Goal: Information Seeking & Learning: Learn about a topic

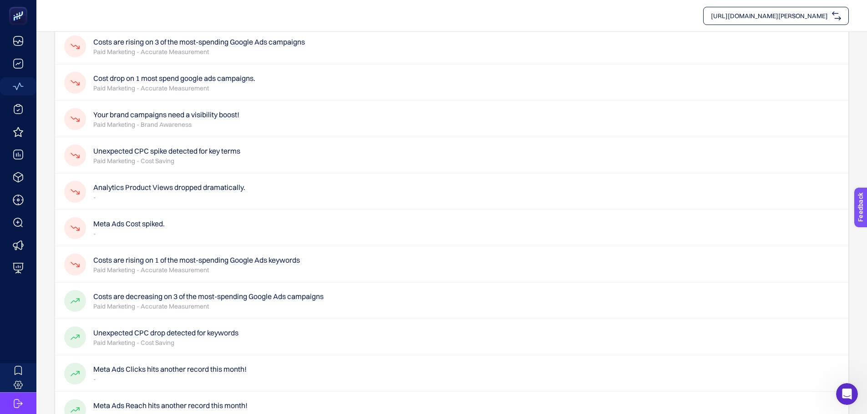
scroll to position [95, 0]
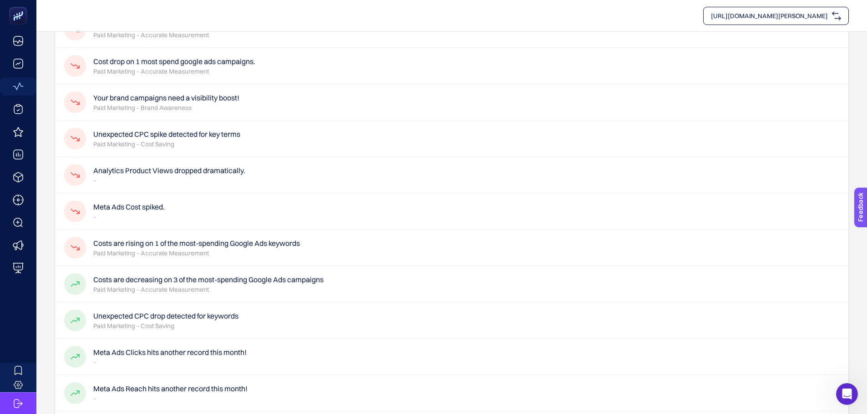
click at [169, 68] on p "Paid Marketing - Accurate Measurement" at bounding box center [174, 71] width 162 height 9
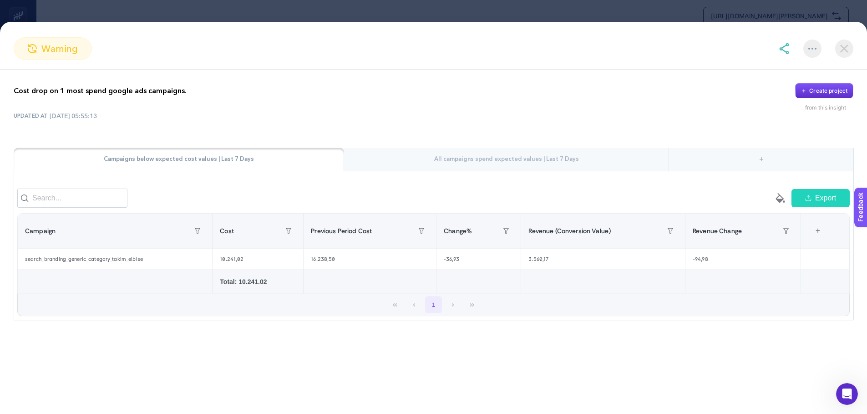
click at [846, 45] on img at bounding box center [844, 49] width 18 height 18
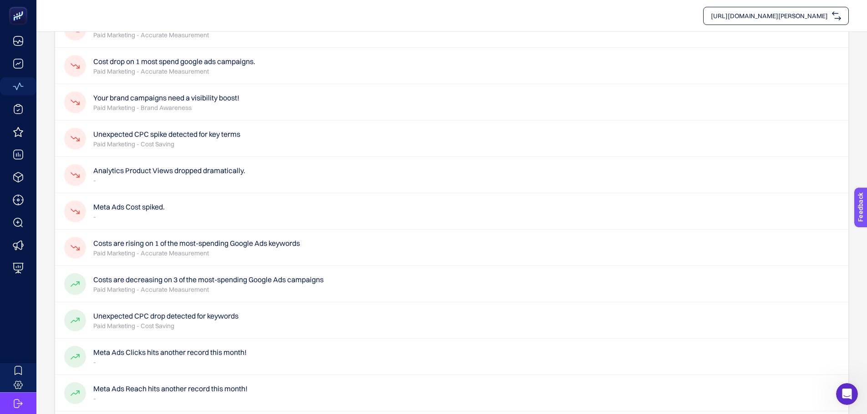
click at [176, 106] on p "Paid Marketing - Brand Awareness" at bounding box center [166, 107] width 146 height 9
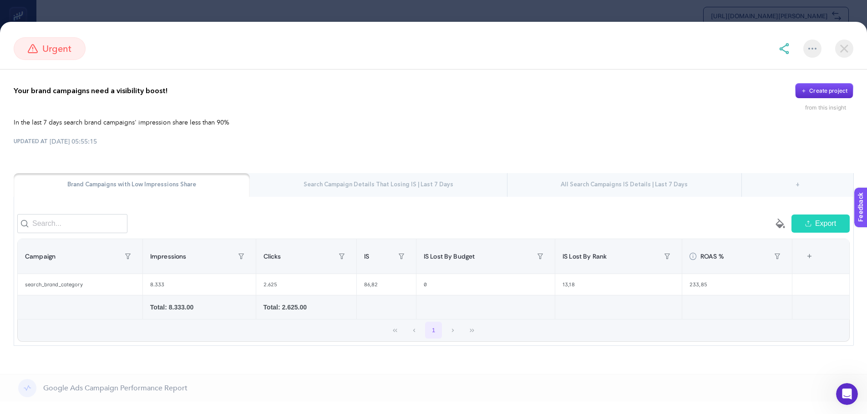
click at [846, 56] on img at bounding box center [844, 49] width 18 height 18
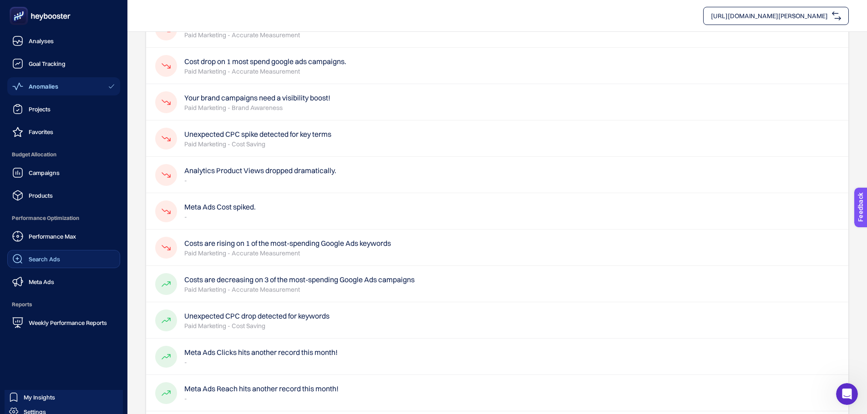
click at [53, 262] on span "Search Ads" at bounding box center [44, 259] width 31 height 7
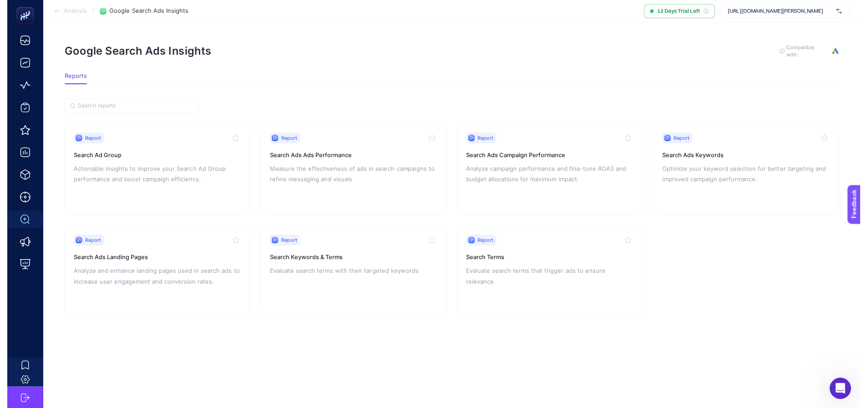
scroll to position [10, 0]
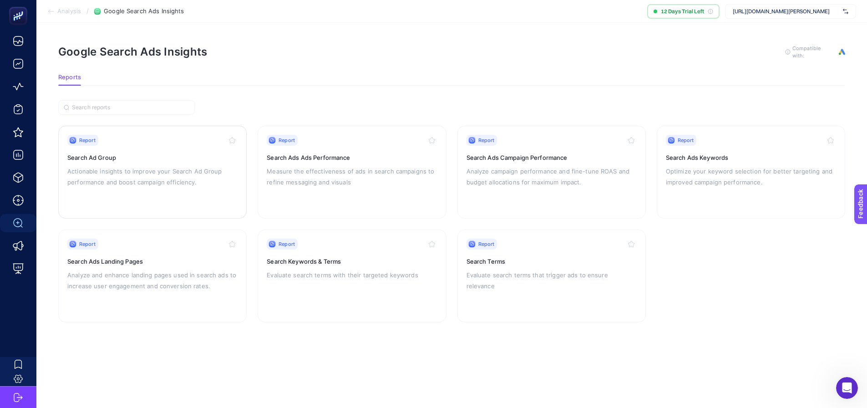
click at [185, 167] on p "Actionable insights to improve your Search Ad Group performance and boost campa…" at bounding box center [152, 177] width 170 height 22
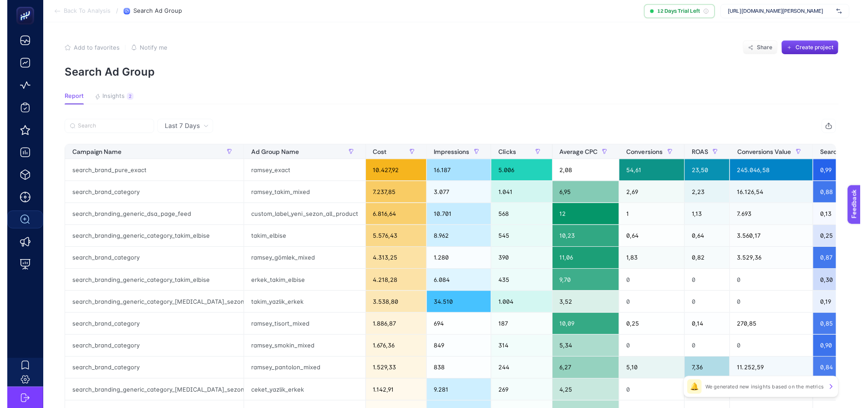
scroll to position [10, 0]
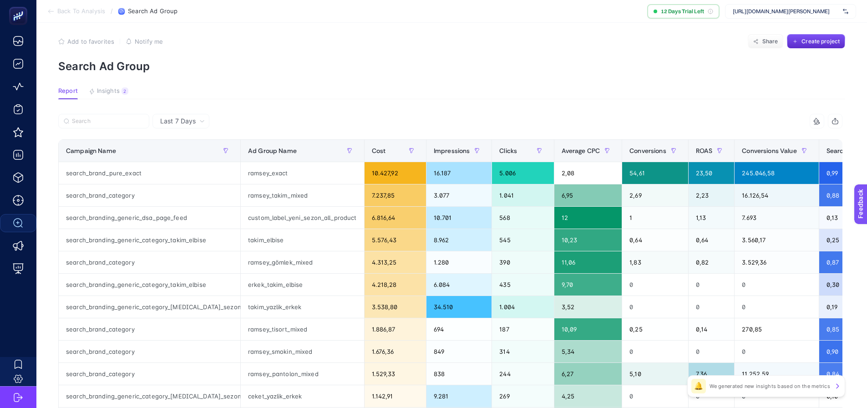
click at [735, 114] on div "10 items selected" at bounding box center [646, 121] width 392 height 15
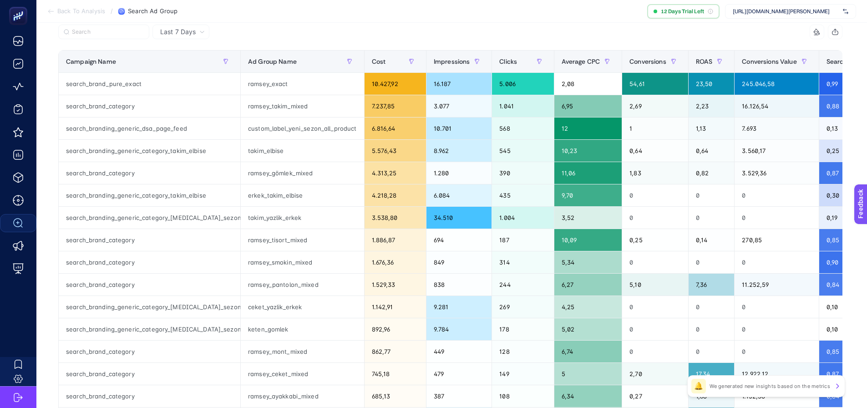
scroll to position [0, 0]
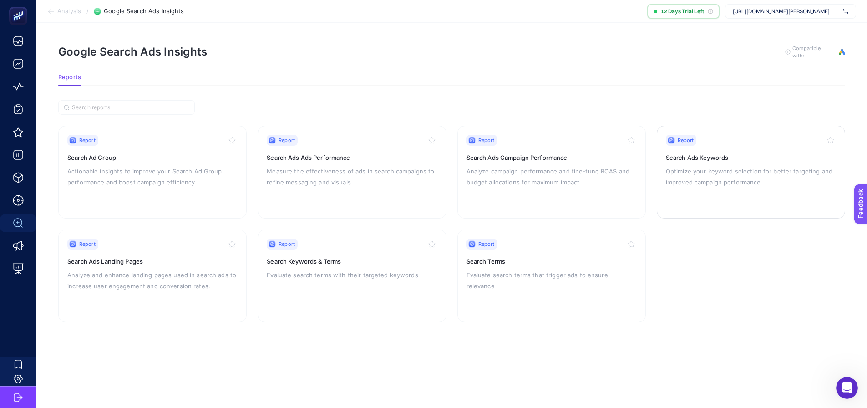
click at [705, 175] on p "Optimize your keyword selection for better targeting and improved campaign perf…" at bounding box center [751, 177] width 170 height 22
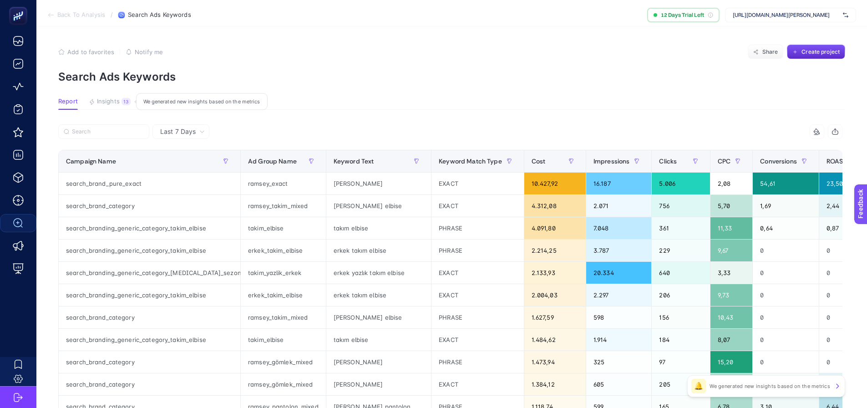
click at [113, 104] on span "Insights" at bounding box center [108, 101] width 23 height 7
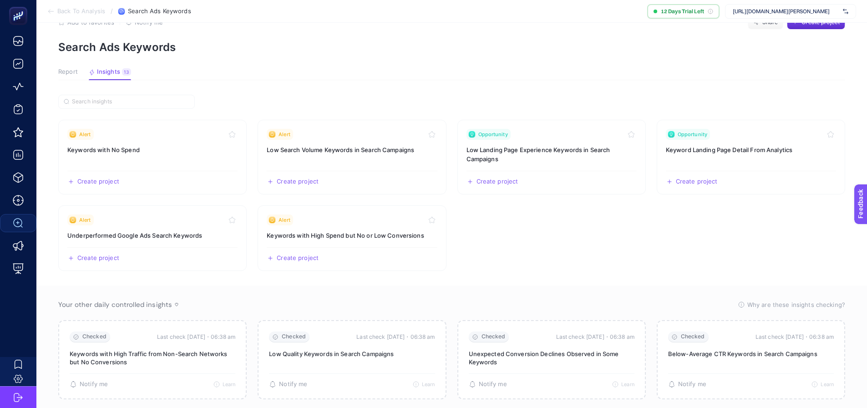
scroll to position [45, 0]
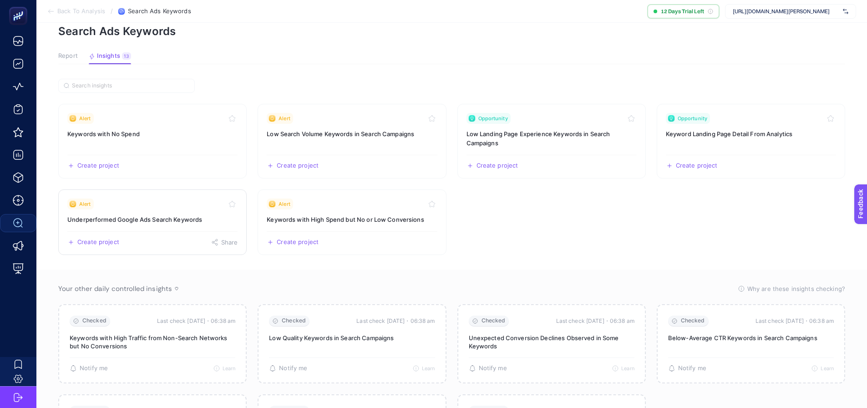
click at [177, 224] on link "Alert Underperformed Google Ads Search Keywords Create project Share" at bounding box center [152, 222] width 188 height 66
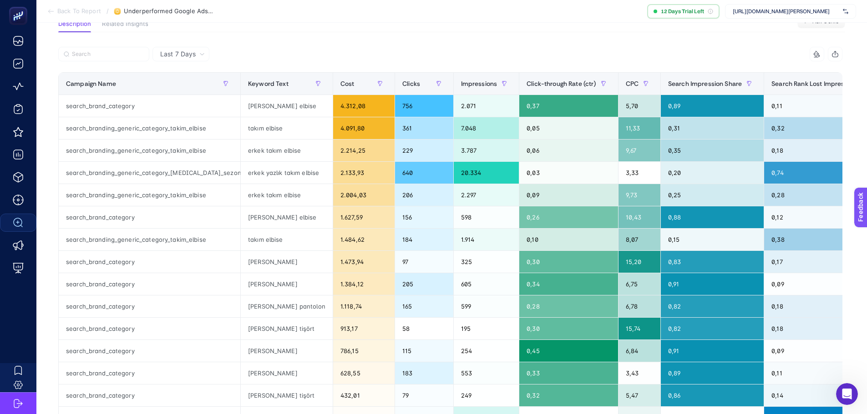
scroll to position [91, 0]
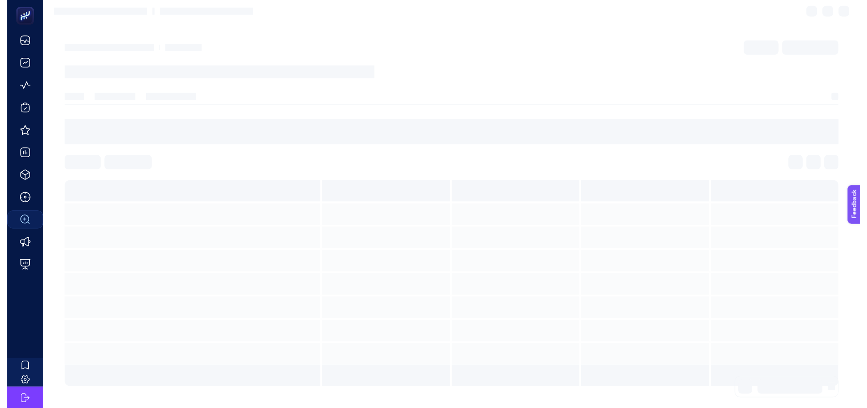
scroll to position [4, 0]
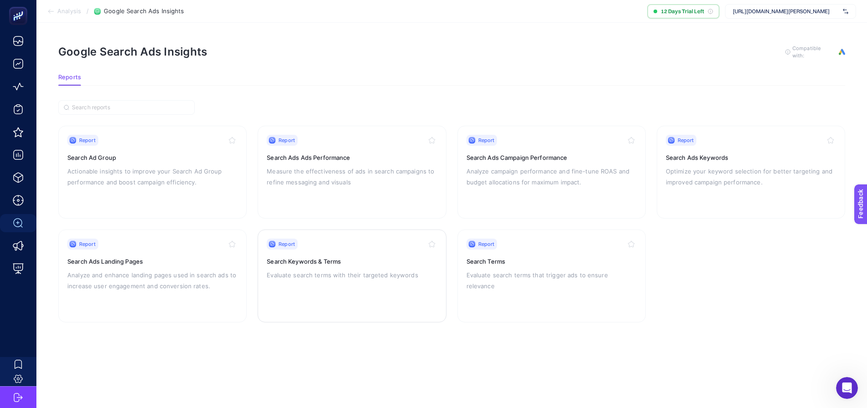
click at [395, 308] on link "Report Search Keywords & Terms Evaluate search terms with their targeted keywor…" at bounding box center [352, 275] width 188 height 93
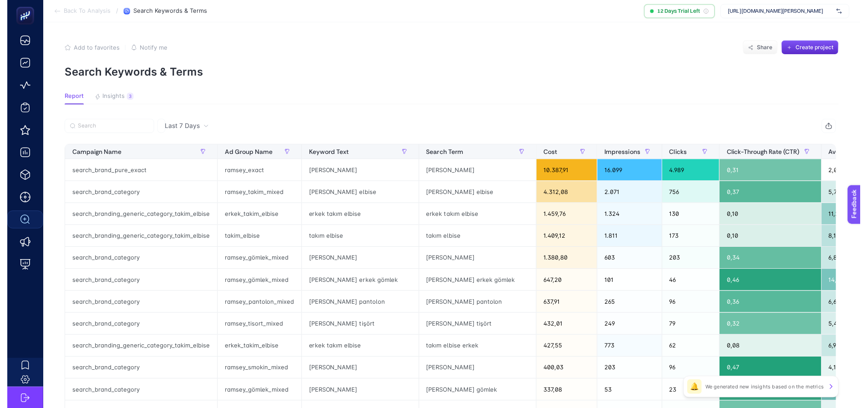
scroll to position [10, 0]
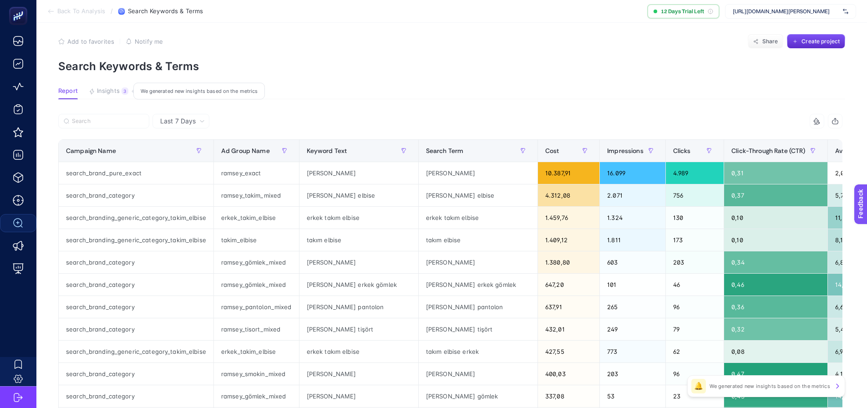
click at [108, 88] on span "Insights" at bounding box center [108, 90] width 23 height 7
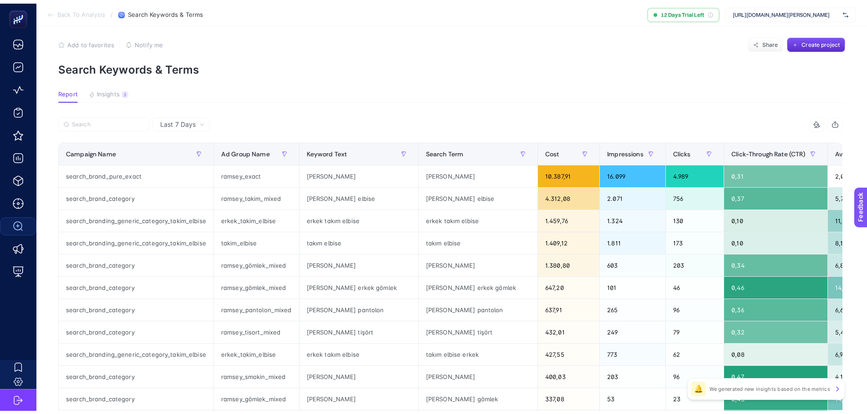
scroll to position [7, 0]
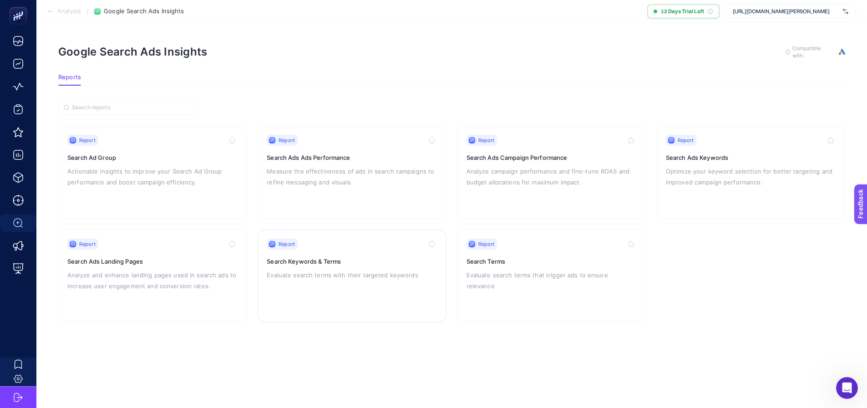
click at [311, 269] on p "Evaluate search terms with their targeted keywords" at bounding box center [352, 274] width 170 height 11
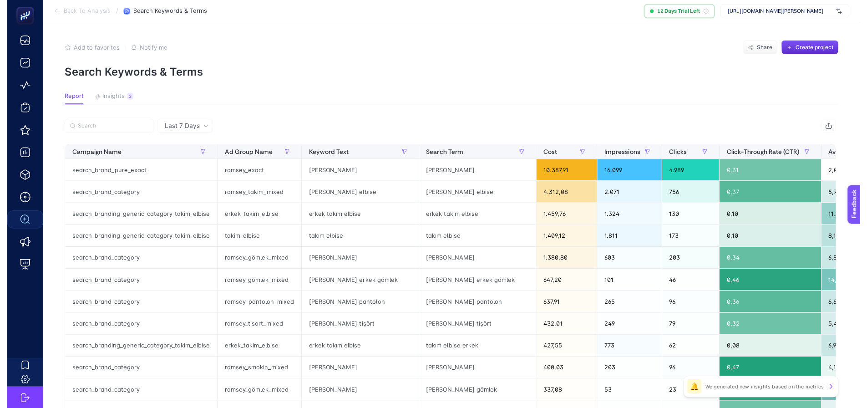
scroll to position [10, 0]
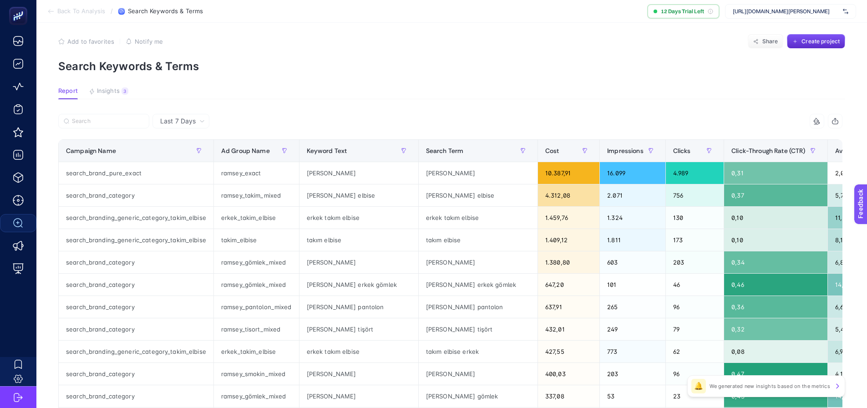
click at [124, 87] on article "Add to favorites false Notify me Share Create project Search Keywords & Terms R…" at bounding box center [451, 371] width 830 height 711
click at [124, 90] on div "3" at bounding box center [124, 90] width 7 height 7
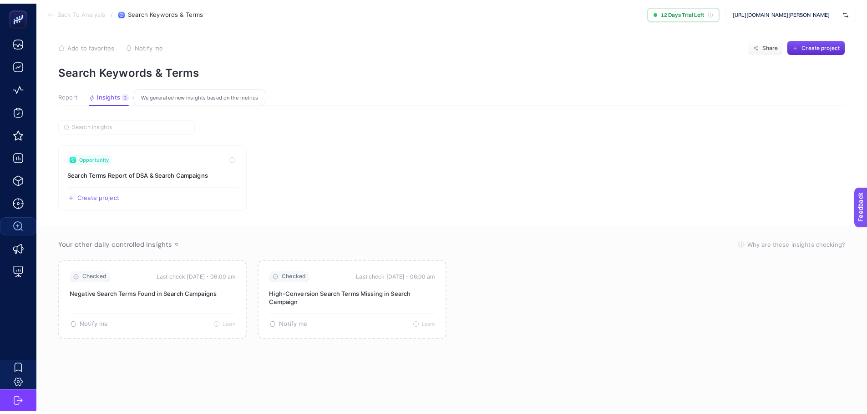
scroll to position [7, 0]
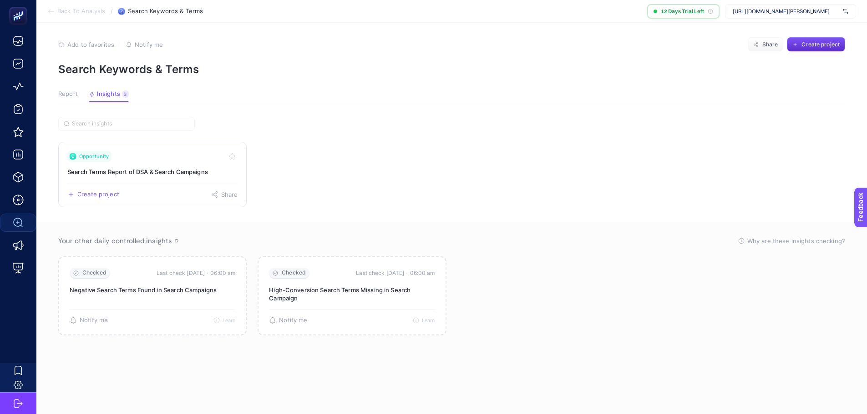
click at [156, 185] on div "Create project Share" at bounding box center [152, 191] width 170 height 15
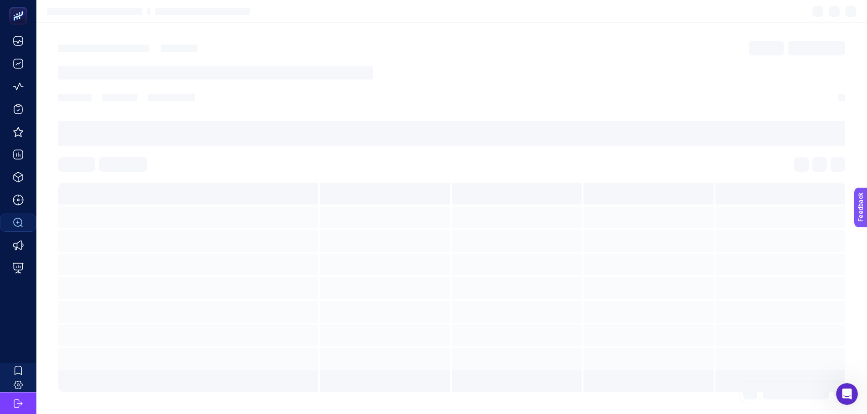
scroll to position [7, 0]
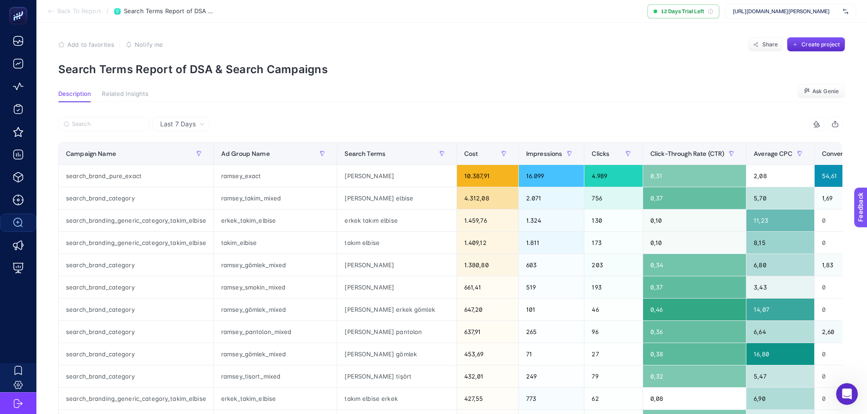
click at [141, 96] on span "Related Insights" at bounding box center [125, 94] width 46 height 7
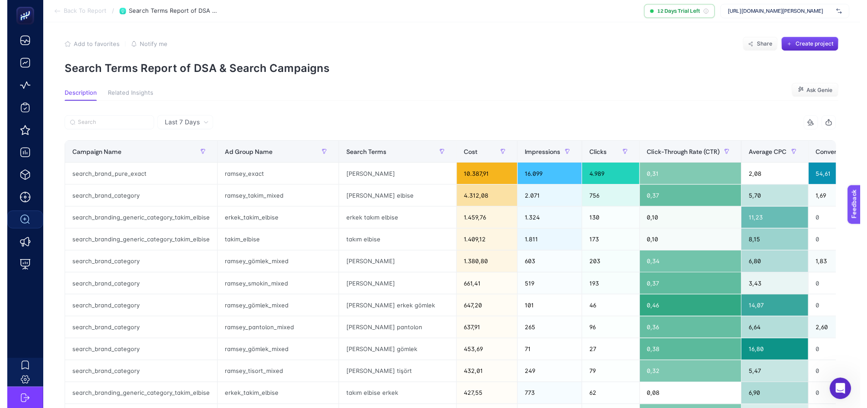
scroll to position [4, 0]
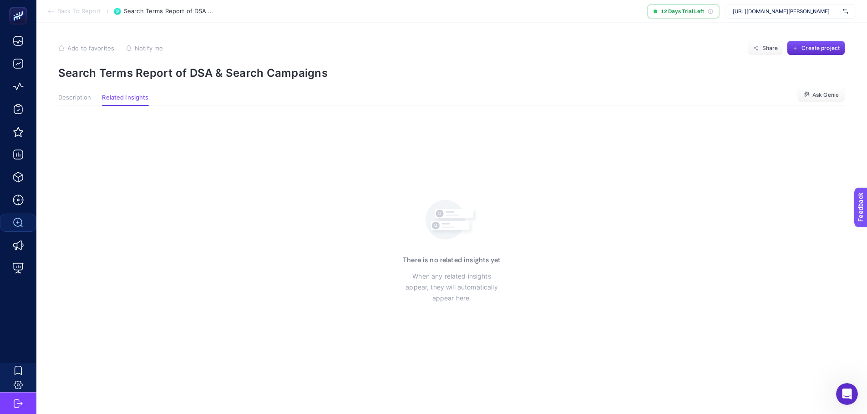
click at [84, 98] on span "Description" at bounding box center [74, 97] width 33 height 7
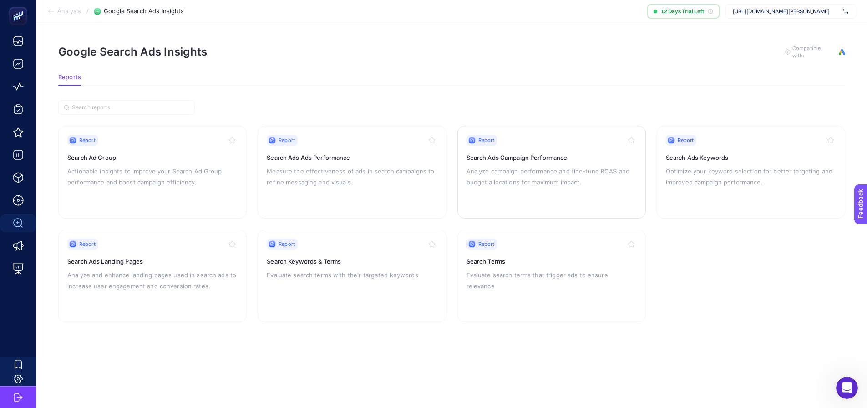
click at [519, 168] on p "Analyze campaign performance and fine-tune ROAS and budget allocations for maxi…" at bounding box center [551, 177] width 170 height 22
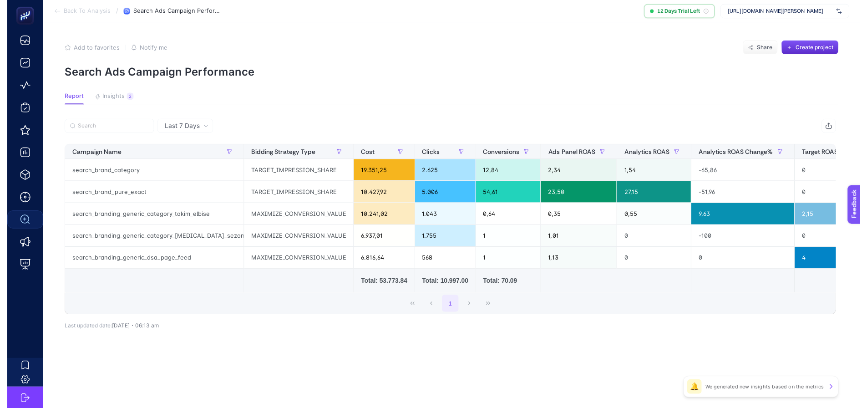
scroll to position [10, 0]
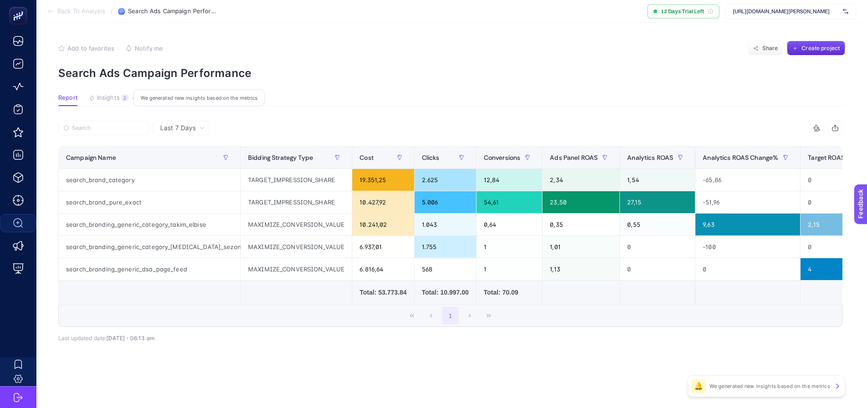
click at [126, 94] on div "2" at bounding box center [124, 97] width 7 height 7
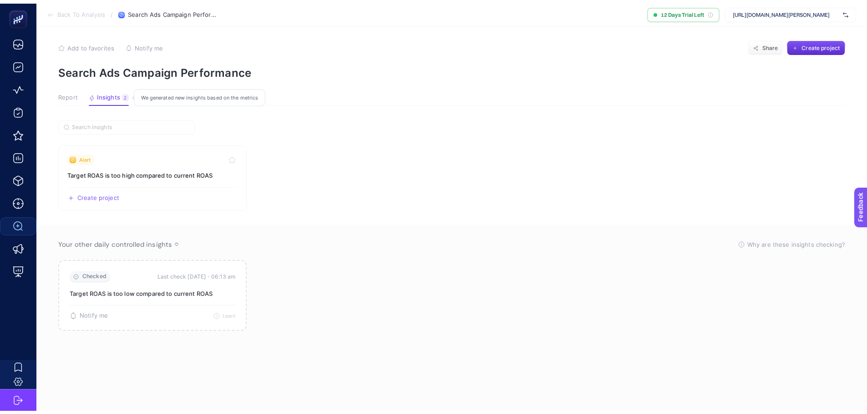
scroll to position [7, 0]
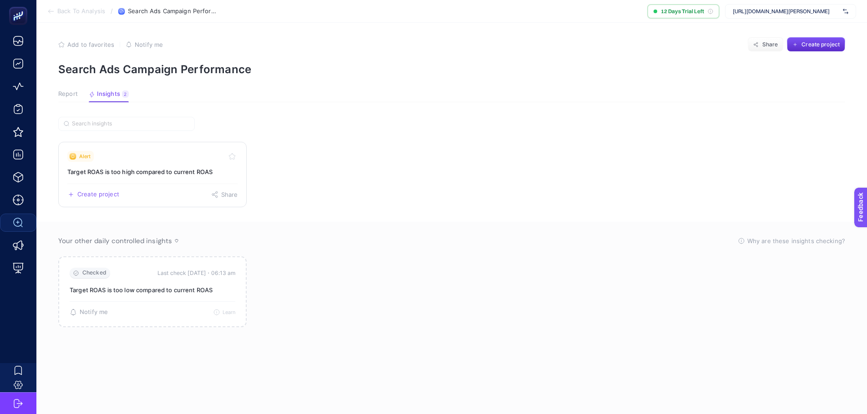
click at [121, 194] on div "Create project Share" at bounding box center [152, 191] width 170 height 15
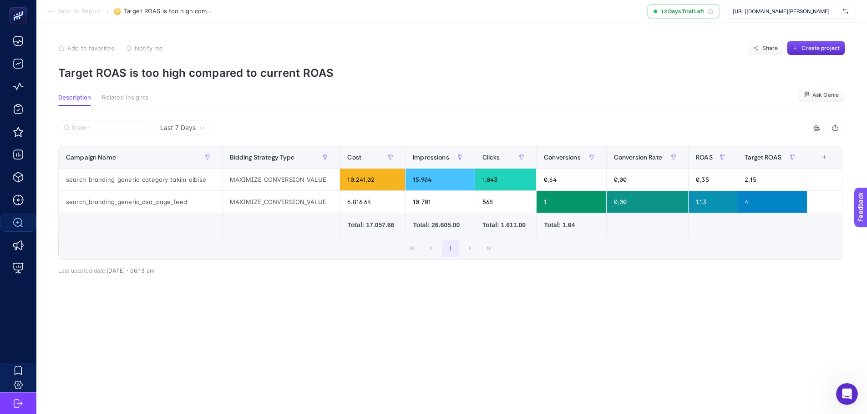
click at [618, 55] on div "Add to favorites false Notify me Share Create project" at bounding box center [451, 48] width 787 height 15
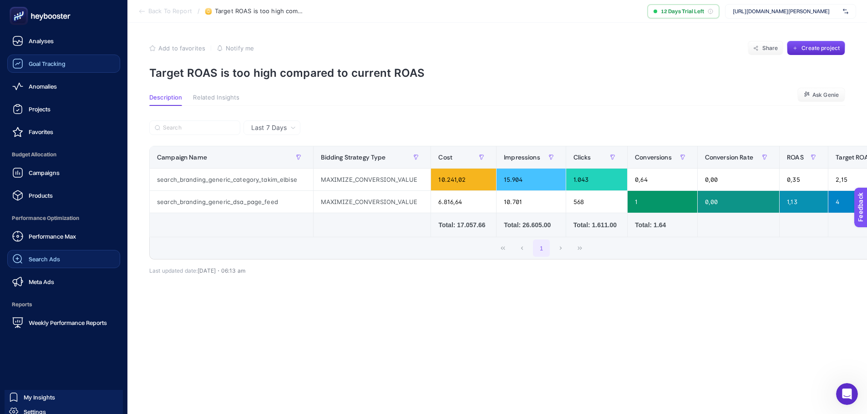
click at [51, 64] on span "Goal Tracking" at bounding box center [47, 63] width 37 height 7
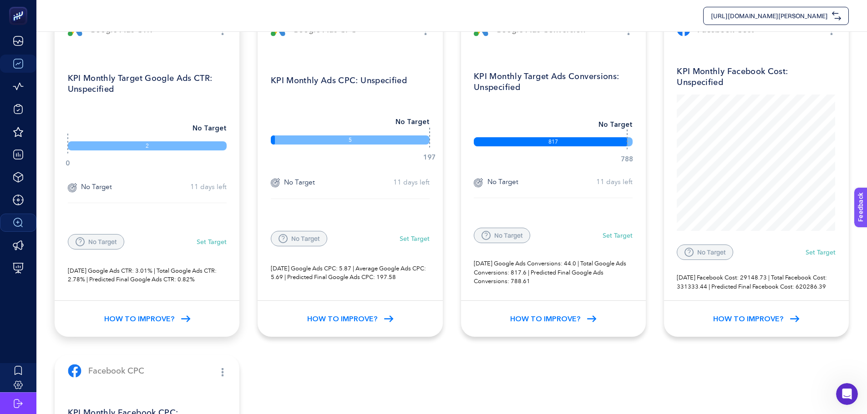
scroll to position [49, 0]
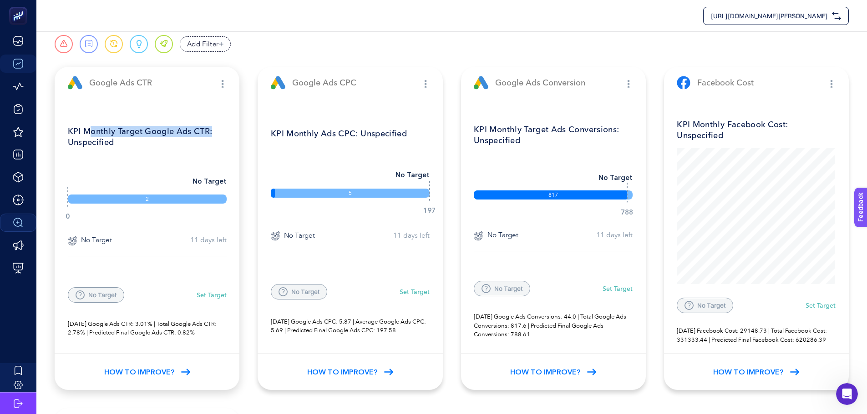
drag, startPoint x: 92, startPoint y: 132, endPoint x: 217, endPoint y: 136, distance: 125.2
click at [217, 136] on p "KPI Monthly Target Google Ads CTR: Unspecified" at bounding box center [147, 137] width 159 height 33
click at [101, 147] on p "KPI Monthly Target Google Ads CTR: Unspecified" at bounding box center [147, 137] width 159 height 33
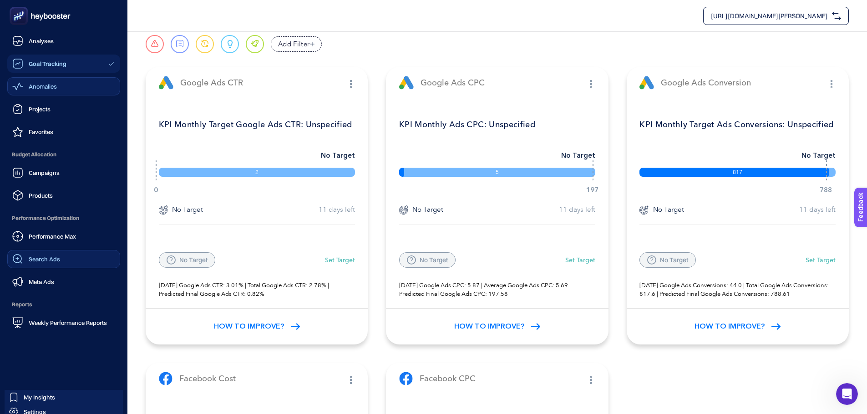
click at [29, 84] on span "Anomalies" at bounding box center [43, 86] width 28 height 7
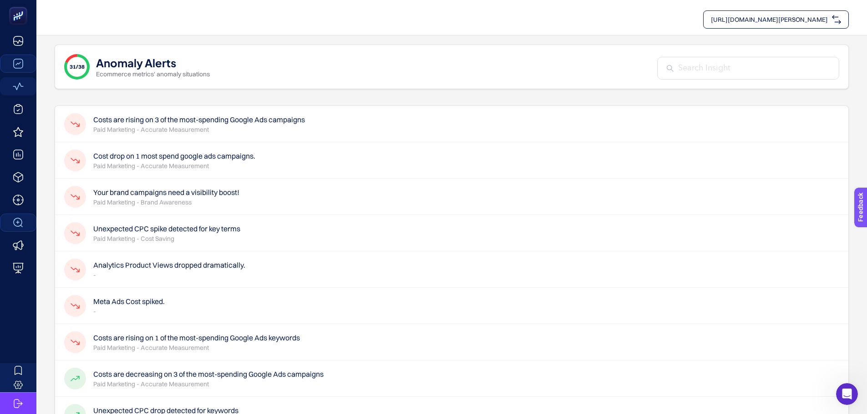
click at [195, 265] on h4 "Analytics Product Views dropped dramatically." at bounding box center [169, 265] width 152 height 11
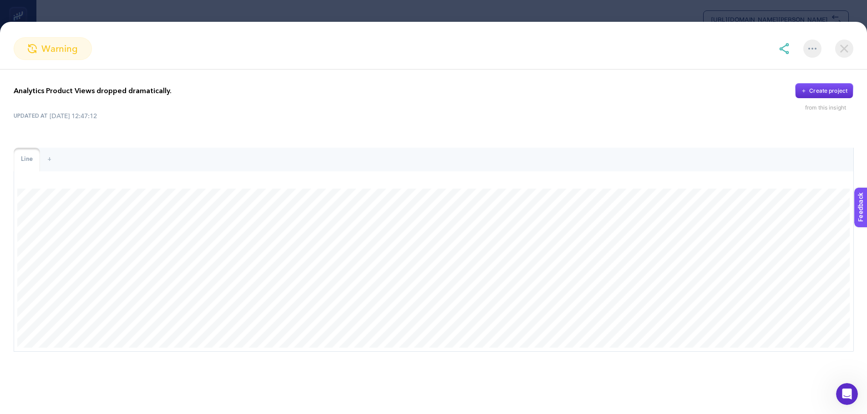
click at [849, 41] on img at bounding box center [844, 49] width 18 height 18
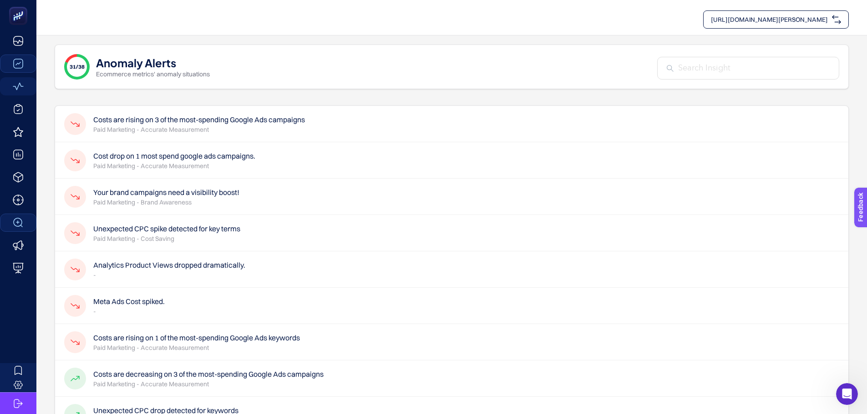
click at [243, 215] on div "Your brand campaigns need a visibility boost! Paid Marketing - Brand Awareness" at bounding box center [451, 233] width 793 height 36
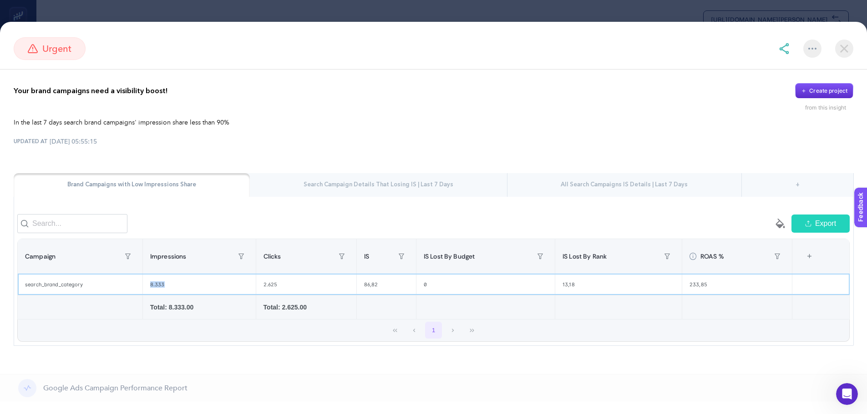
drag, startPoint x: 147, startPoint y: 299, endPoint x: 257, endPoint y: 298, distance: 110.1
click at [0, 0] on tr "search_brand_category 8.333 2.625 86,82 0 13,18 233,85" at bounding box center [0, 0] width 0 height 0
drag, startPoint x: 297, startPoint y: 290, endPoint x: 347, endPoint y: 290, distance: 50.0
click at [347, 290] on div "2.625" at bounding box center [306, 284] width 100 height 21
drag, startPoint x: 288, startPoint y: 291, endPoint x: 205, endPoint y: 291, distance: 82.4
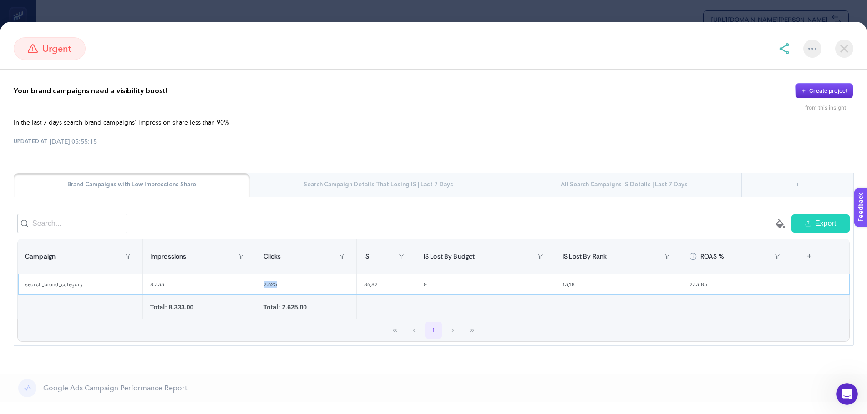
click at [0, 0] on tr "search_brand_category 8.333 2.625 86,82 0 13,18 233,85" at bounding box center [0, 0] width 0 height 0
drag, startPoint x: 392, startPoint y: 293, endPoint x: 440, endPoint y: 293, distance: 48.7
click at [0, 0] on tr "search_brand_category 8.333 2.625 86,82 0 13,18 233,85" at bounding box center [0, 0] width 0 height 0
drag, startPoint x: 557, startPoint y: 288, endPoint x: 596, endPoint y: 287, distance: 38.7
click at [595, 287] on div "13,18" at bounding box center [618, 284] width 126 height 21
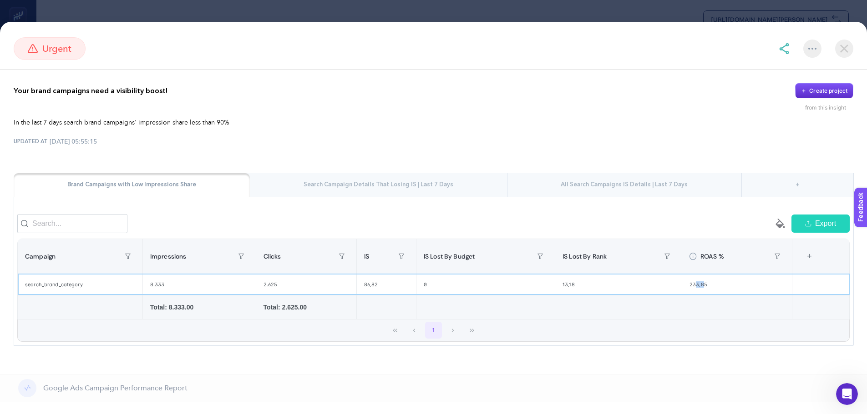
drag, startPoint x: 694, startPoint y: 286, endPoint x: 720, endPoint y: 285, distance: 25.9
click at [701, 286] on div "233,85" at bounding box center [737, 284] width 110 height 21
click at [382, 7] on section "urgent Your brand campaigns need a visibility boost! Create project from this i…" at bounding box center [433, 207] width 867 height 414
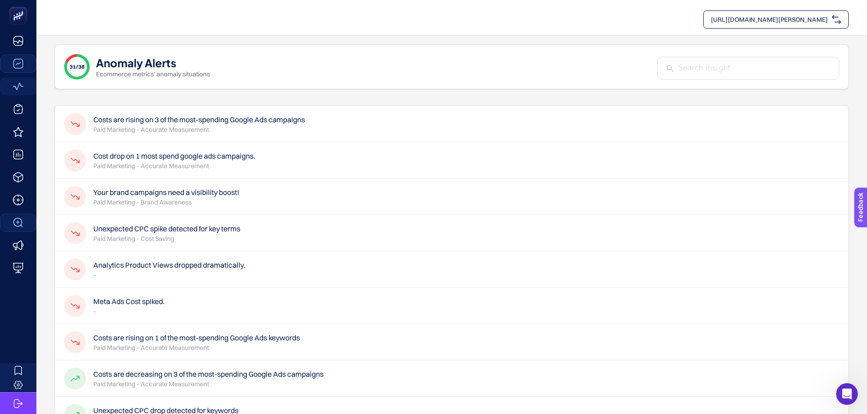
click at [173, 199] on p "Paid Marketing - Brand Awareness" at bounding box center [166, 202] width 146 height 9
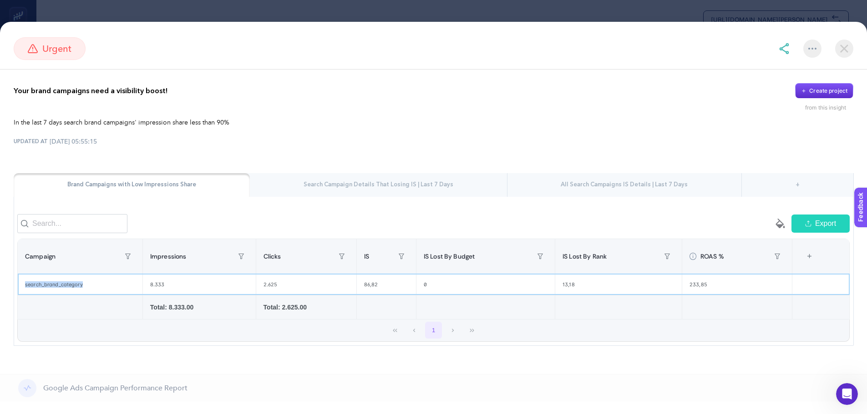
drag, startPoint x: 21, startPoint y: 292, endPoint x: 116, endPoint y: 293, distance: 94.2
click at [116, 293] on div "search_brand_category" at bounding box center [80, 284] width 125 height 21
click at [847, 41] on img at bounding box center [844, 49] width 18 height 18
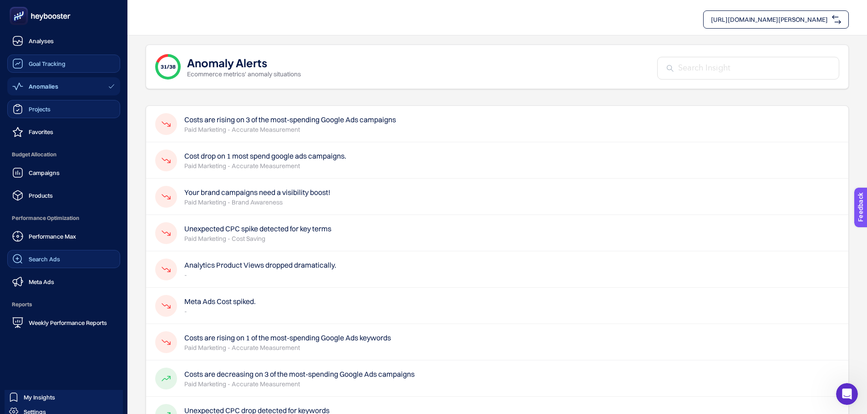
click at [25, 106] on div "Projects" at bounding box center [31, 109] width 38 height 11
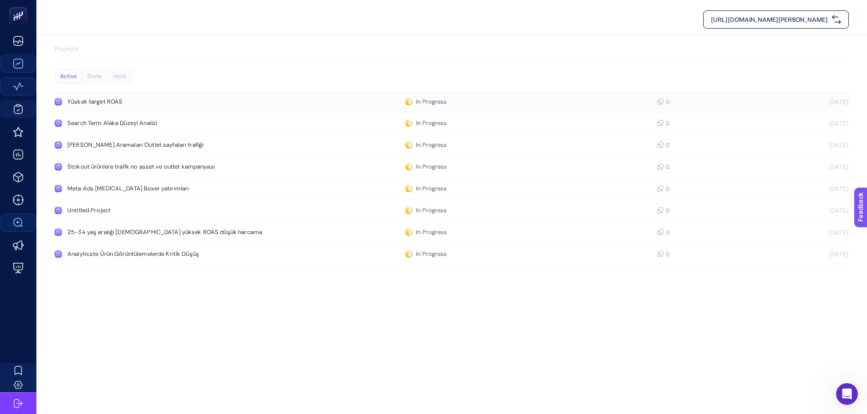
click at [152, 101] on div "Yüskek target ROAS" at bounding box center [172, 101] width 210 height 7
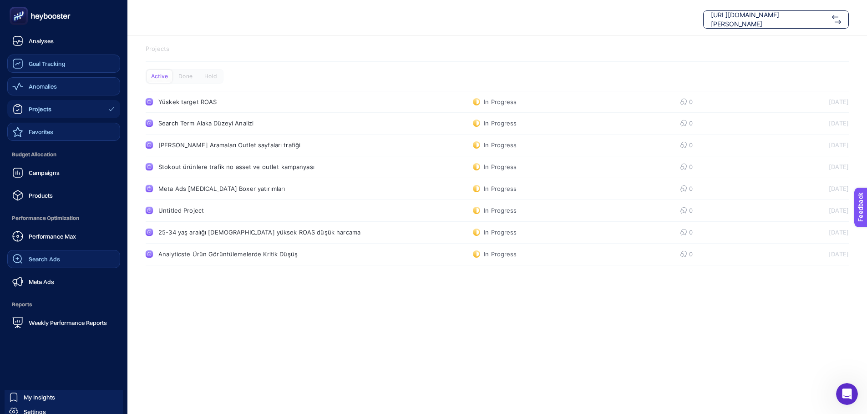
click at [22, 127] on icon at bounding box center [17, 131] width 11 height 11
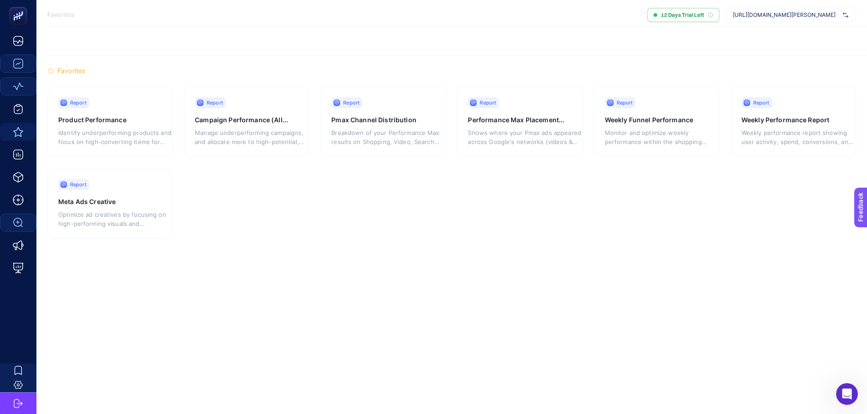
drag, startPoint x: 356, startPoint y: 214, endPoint x: 258, endPoint y: 263, distance: 109.5
click at [323, 227] on section "Report Product Performance Identify underperforming products and focus on high-…" at bounding box center [451, 162] width 808 height 153
drag, startPoint x: 4, startPoint y: 55, endPoint x: -21, endPoint y: 81, distance: 35.7
click at [0, 81] on html "Favorites 12 Days Trial Left [URL][DOMAIN_NAME][PERSON_NAME] Filter Priority Ur…" at bounding box center [433, 209] width 867 height 418
click at [127, 134] on p "Identify underperforming products and focus on high-converting items for better…" at bounding box center [114, 137] width 113 height 18
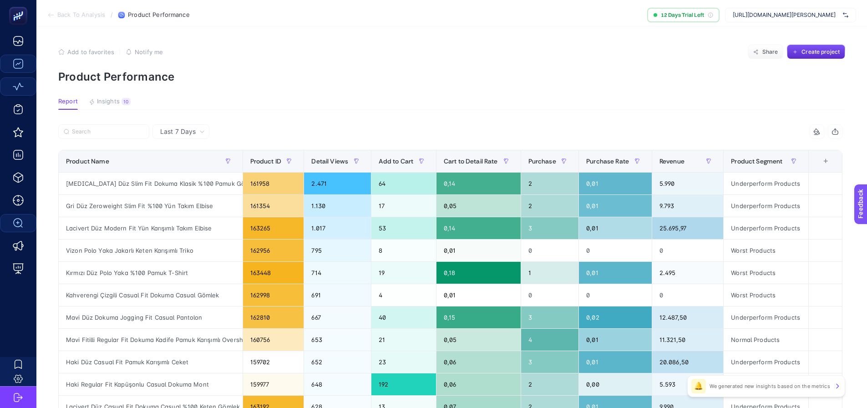
click at [191, 135] on span "Last 7 Days" at bounding box center [177, 131] width 35 height 9
click at [184, 175] on li "Last 30 Days" at bounding box center [180, 183] width 51 height 16
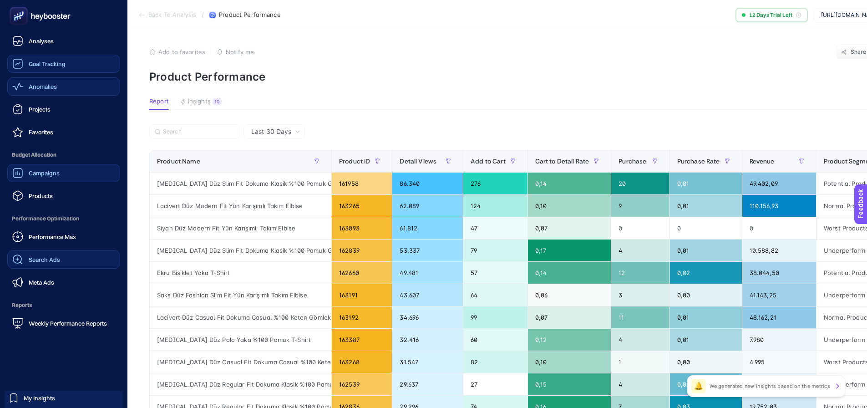
click at [68, 164] on link "Campaigns" at bounding box center [63, 173] width 113 height 18
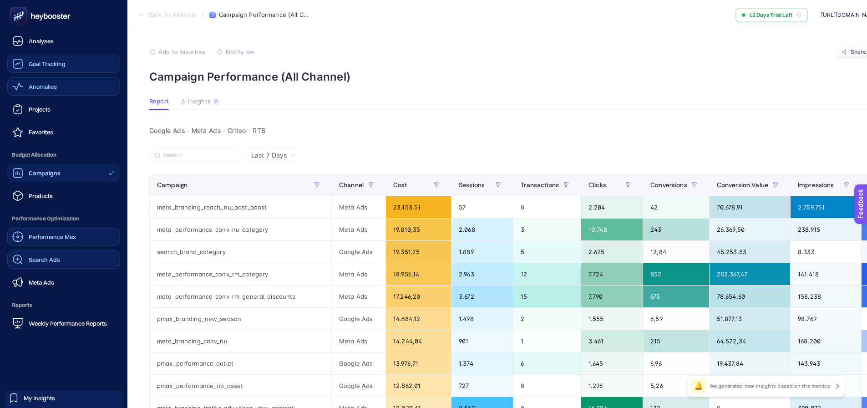
click at [61, 236] on span "Performance Max" at bounding box center [52, 236] width 47 height 7
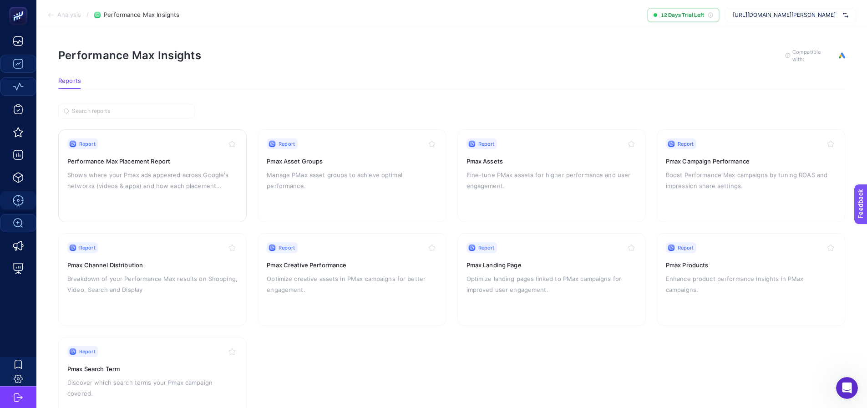
click at [192, 182] on p "Shows where your Pmax ads appeared across Google's networks (videos & apps) and…" at bounding box center [152, 180] width 170 height 22
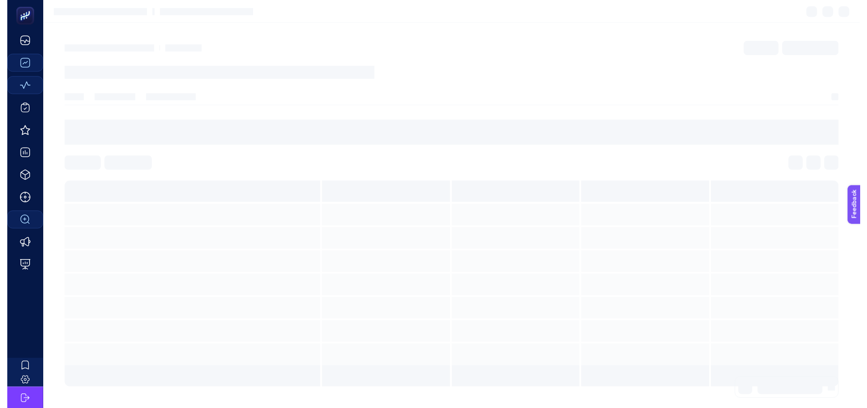
scroll to position [4, 0]
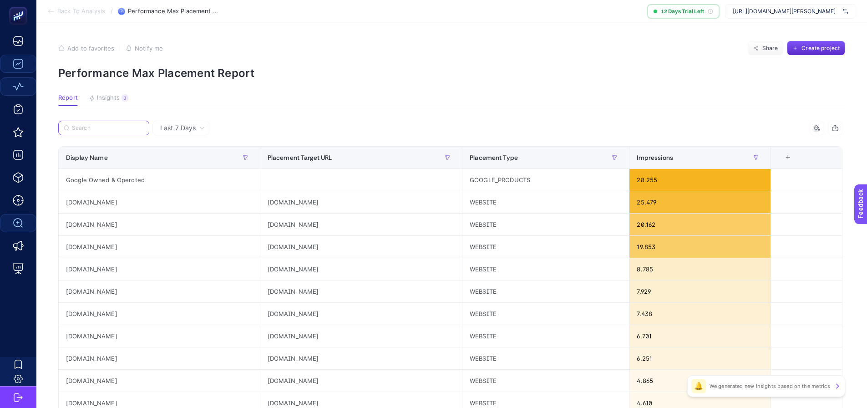
click at [128, 131] on input "Search" at bounding box center [108, 128] width 72 height 7
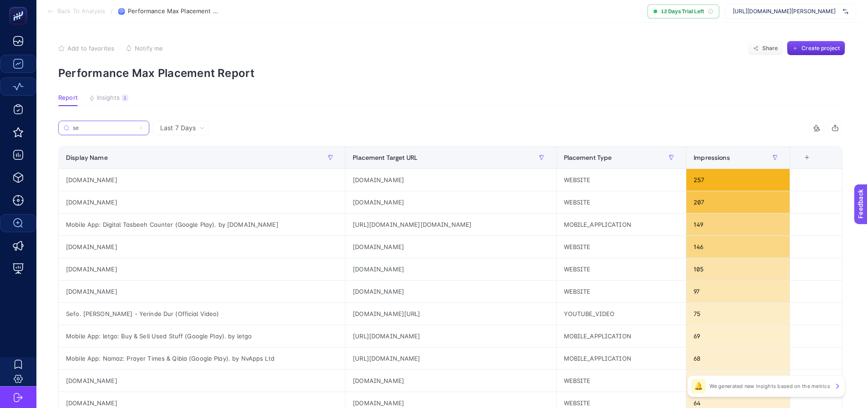
type input "s"
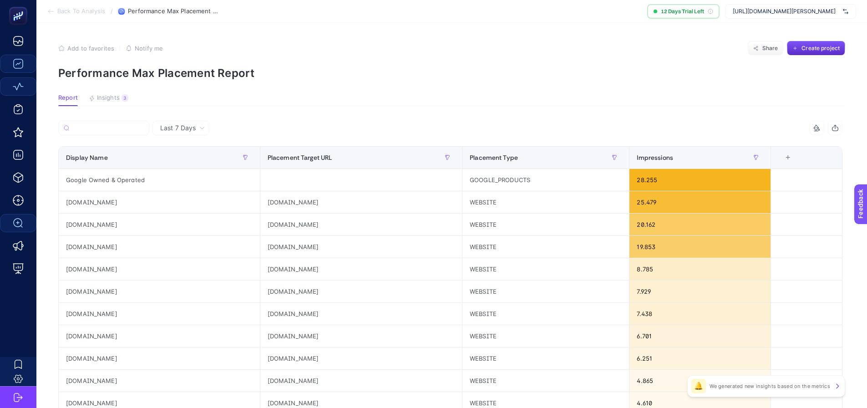
click at [389, 95] on section "Report Insights 3 We generated new insights based on the metrics" at bounding box center [451, 100] width 787 height 12
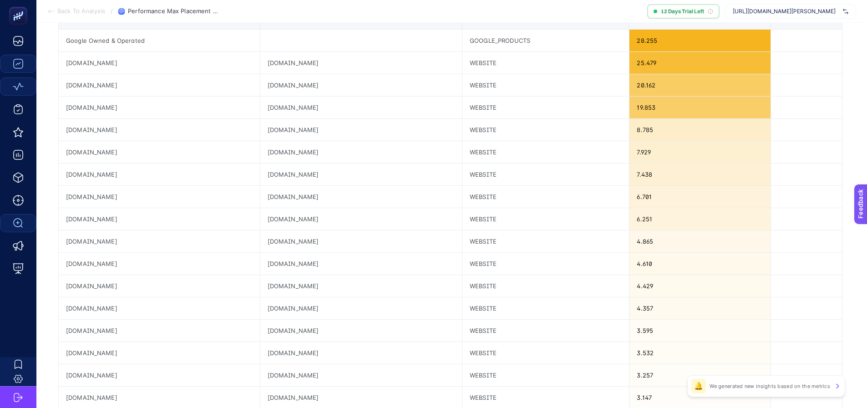
scroll to position [330, 0]
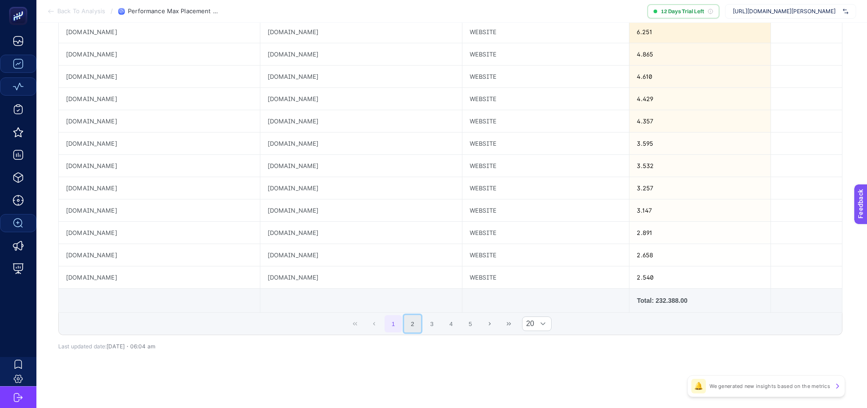
click at [414, 328] on button "2" at bounding box center [412, 323] width 17 height 17
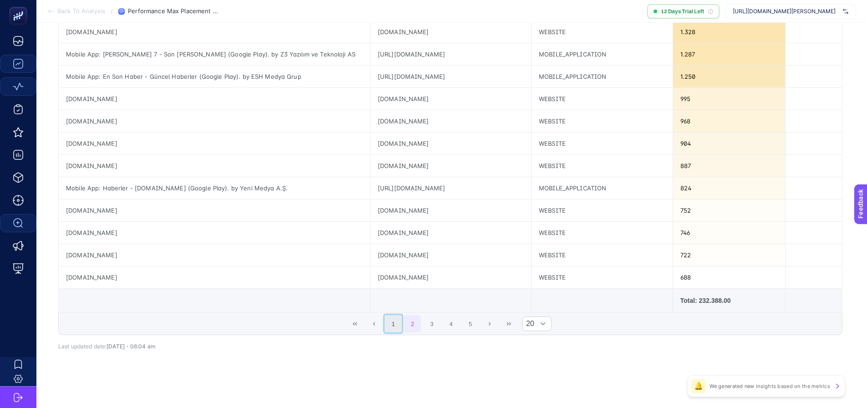
click at [396, 322] on button "1" at bounding box center [392, 323] width 17 height 17
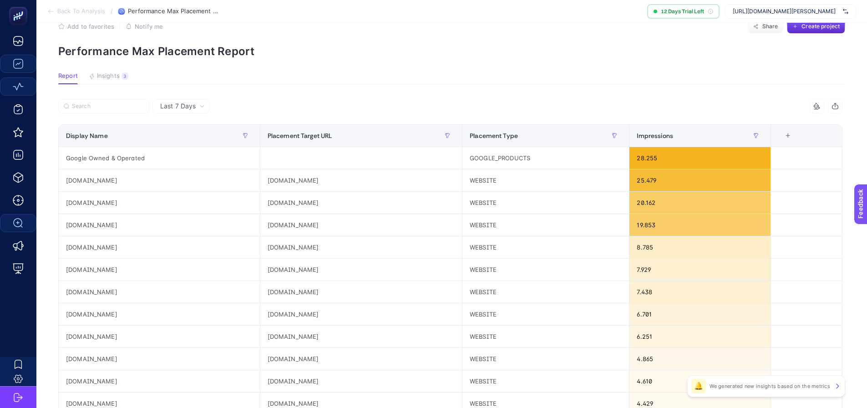
scroll to position [0, 0]
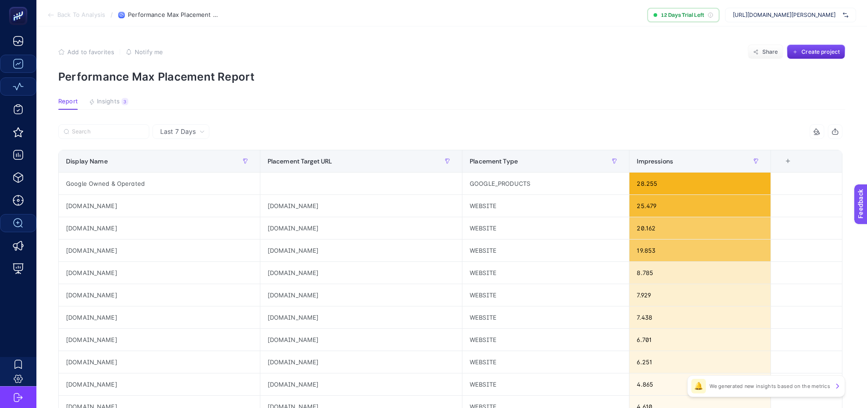
click at [818, 131] on icon at bounding box center [815, 131] width 5 height 0
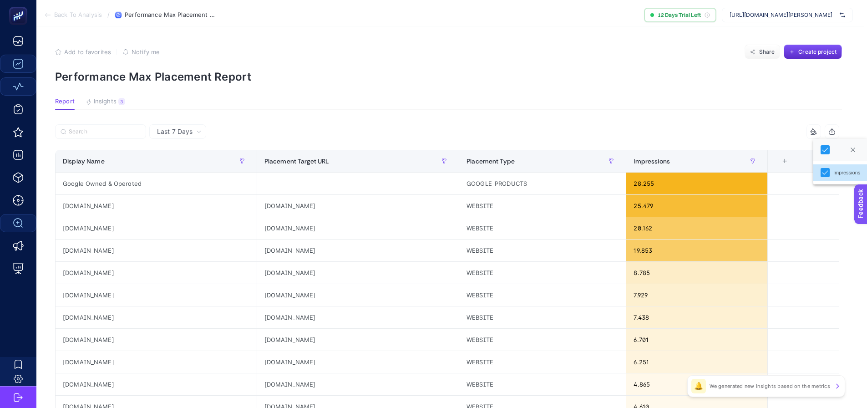
click at [736, 108] on section "Report Insights 3 We generated new insights based on the metrics" at bounding box center [448, 104] width 787 height 12
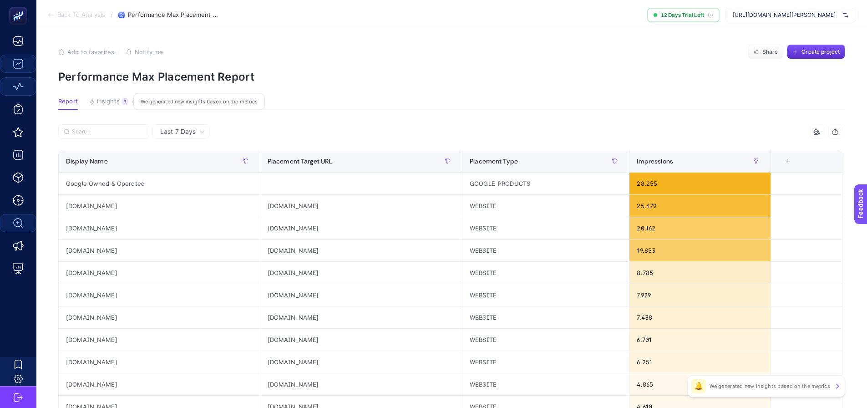
click at [123, 107] on button "Insights 3 We generated new insights based on the metrics" at bounding box center [109, 104] width 40 height 12
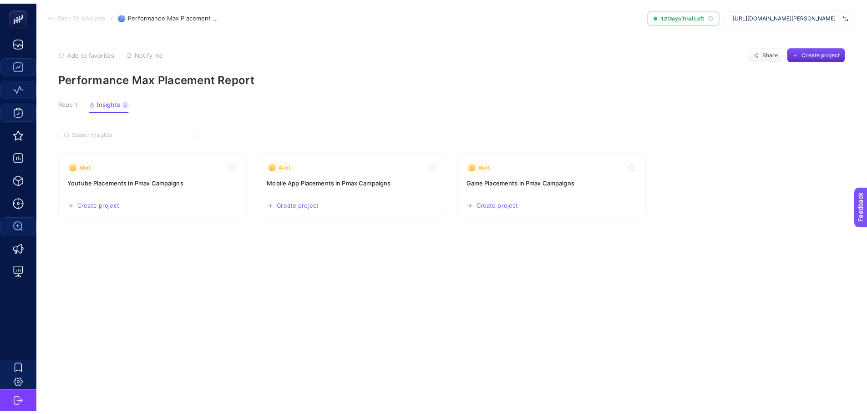
scroll to position [0, 0]
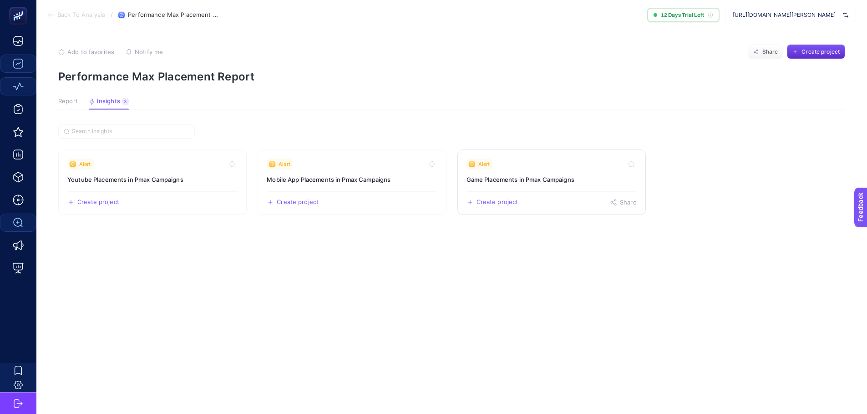
click at [570, 174] on link "Alert Game Placements in Pmax Campaigns Create project Share" at bounding box center [551, 183] width 188 height 66
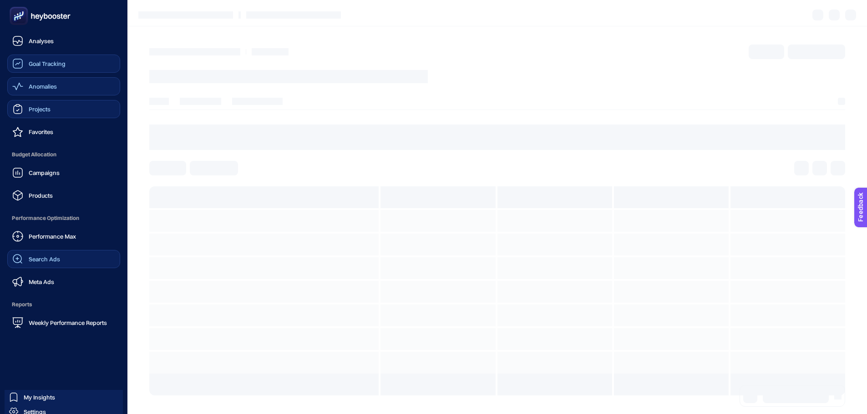
click at [39, 111] on span "Projects" at bounding box center [40, 109] width 22 height 7
